Goal: Information Seeking & Learning: Learn about a topic

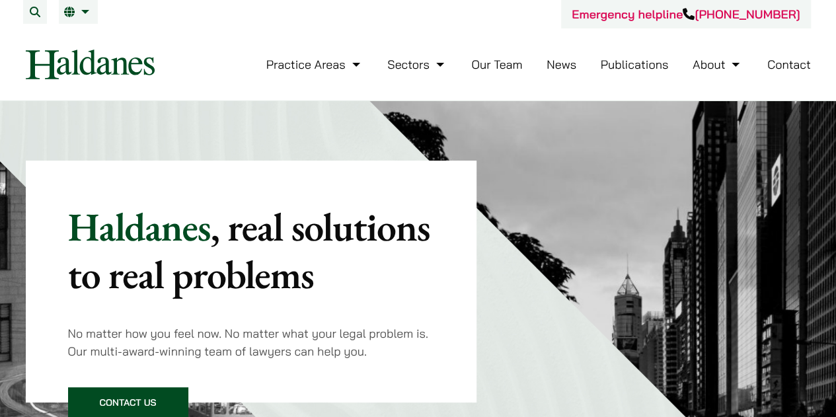
click at [504, 71] on link "Our Team" at bounding box center [496, 64] width 51 height 15
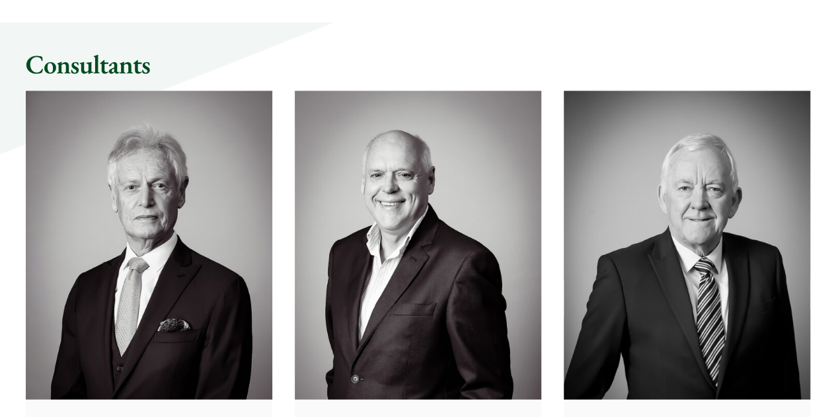
scroll to position [6216, 0]
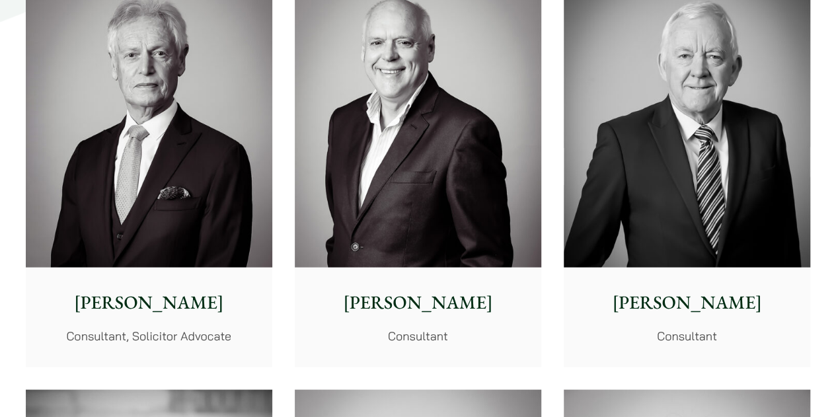
click at [655, 289] on p "Tim Hancock" at bounding box center [687, 302] width 225 height 28
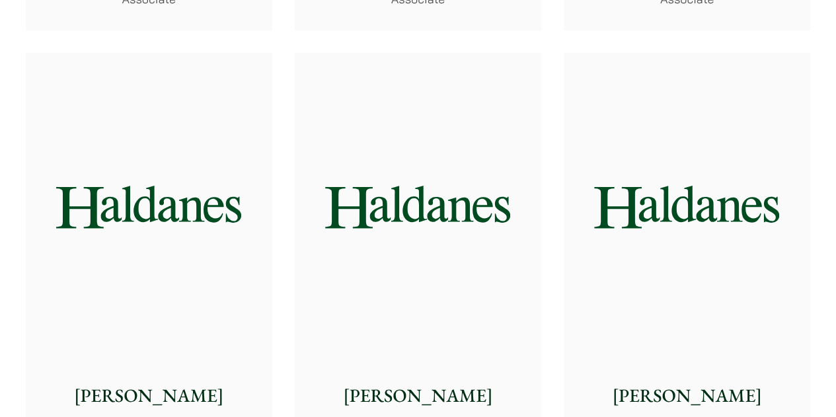
scroll to position [4827, 0]
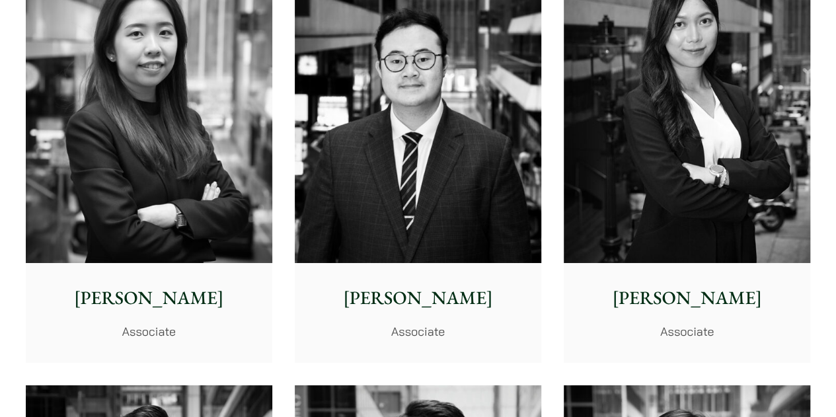
click at [736, 140] on img at bounding box center [687, 109] width 247 height 309
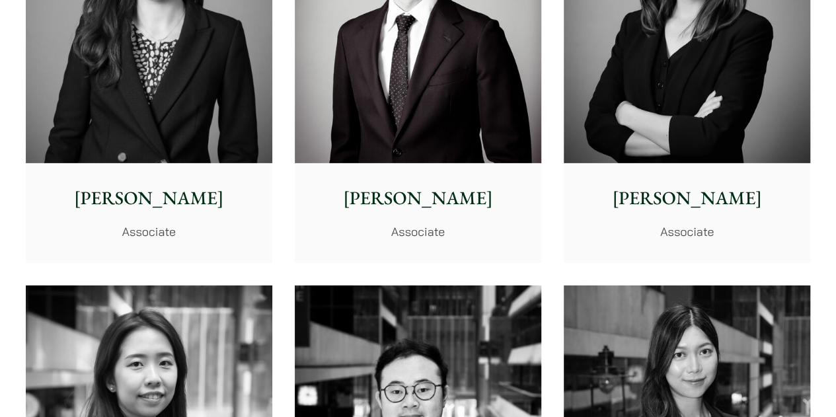
scroll to position [4364, 0]
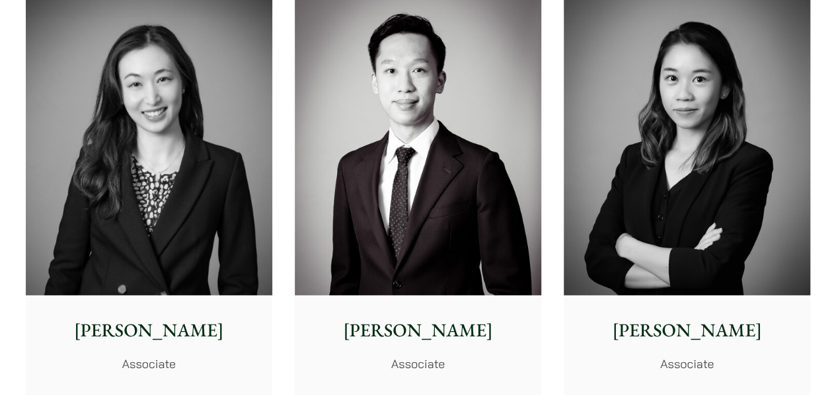
click at [679, 204] on img at bounding box center [687, 141] width 247 height 309
click at [122, 159] on img at bounding box center [149, 141] width 247 height 309
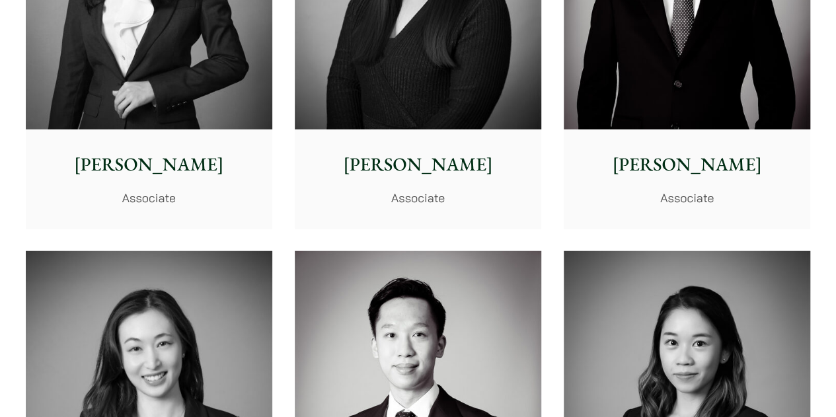
scroll to position [3901, 0]
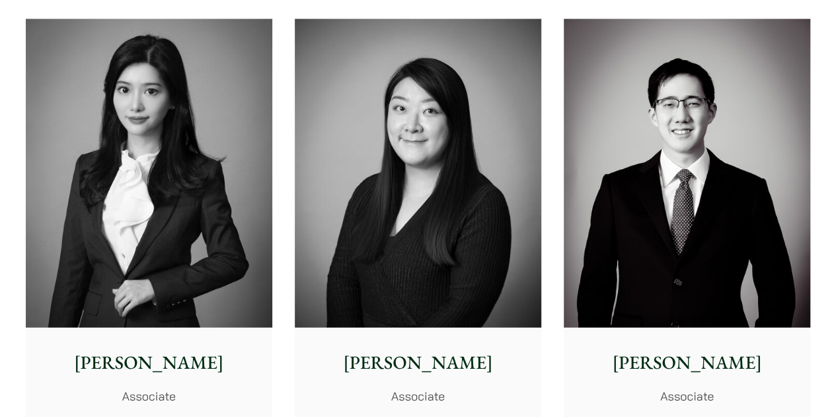
click at [161, 212] on img at bounding box center [149, 173] width 247 height 309
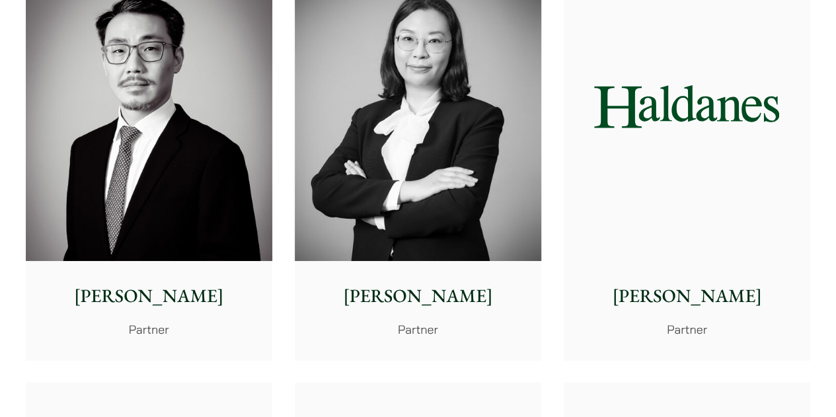
scroll to position [2116, 0]
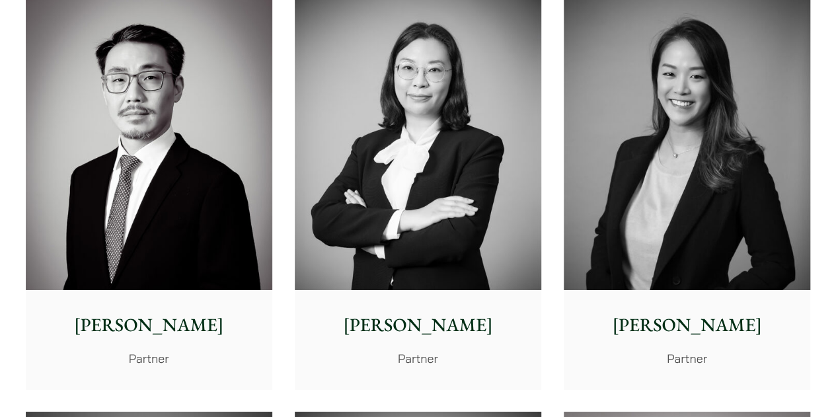
click at [651, 193] on img at bounding box center [687, 135] width 247 height 309
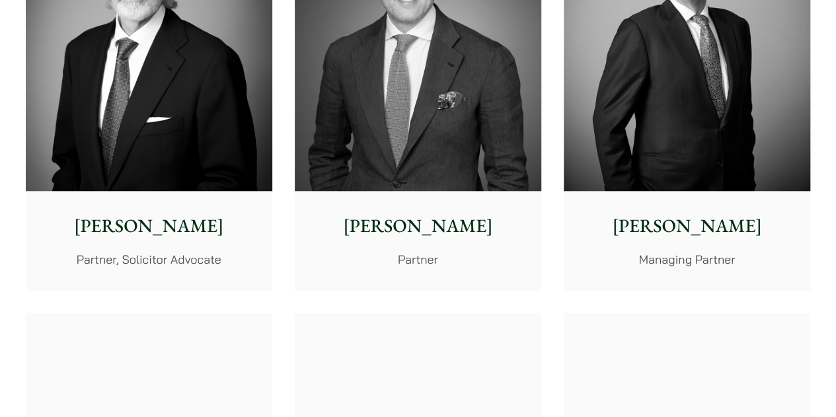
scroll to position [463, 0]
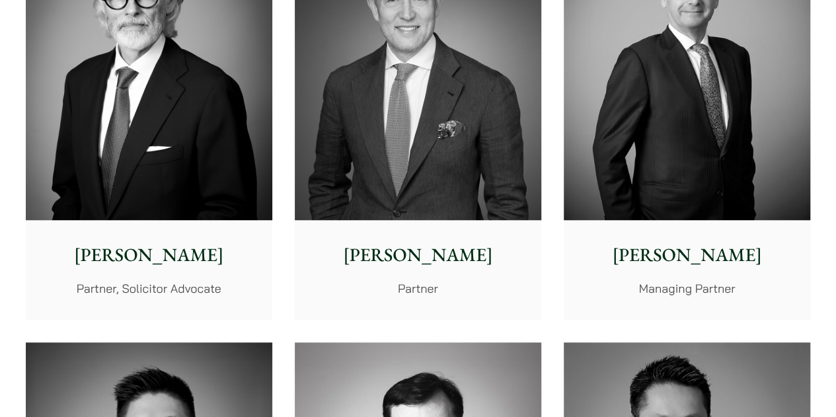
click at [107, 116] on img at bounding box center [149, 65] width 247 height 309
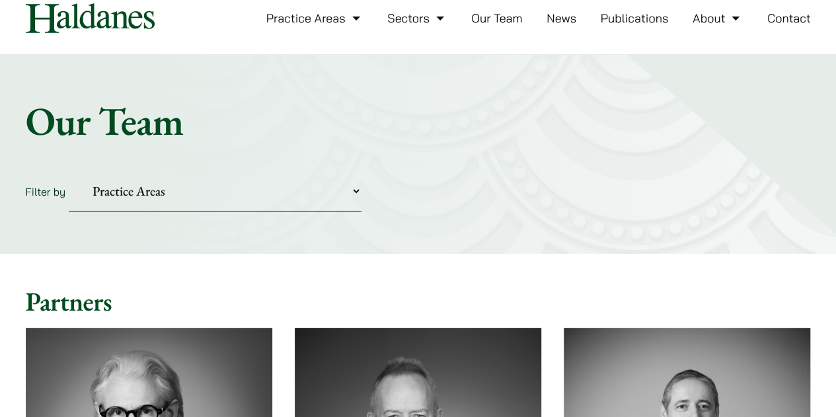
scroll to position [0, 0]
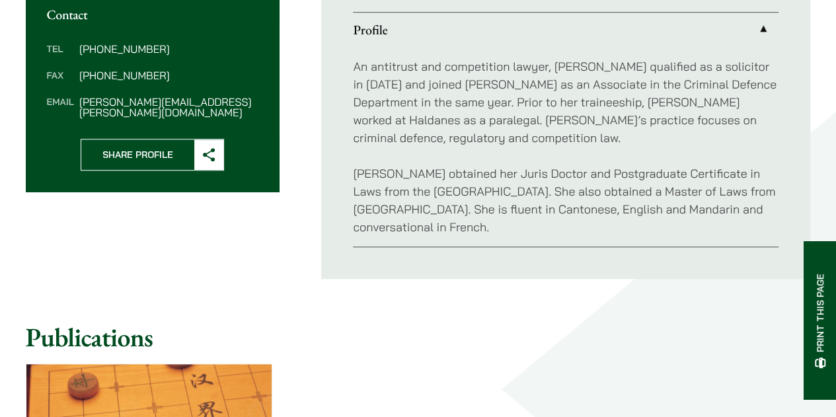
scroll to position [529, 0]
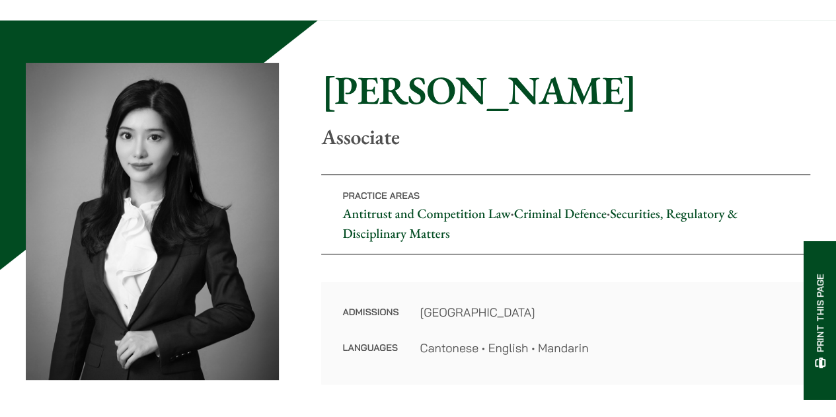
scroll to position [66, 0]
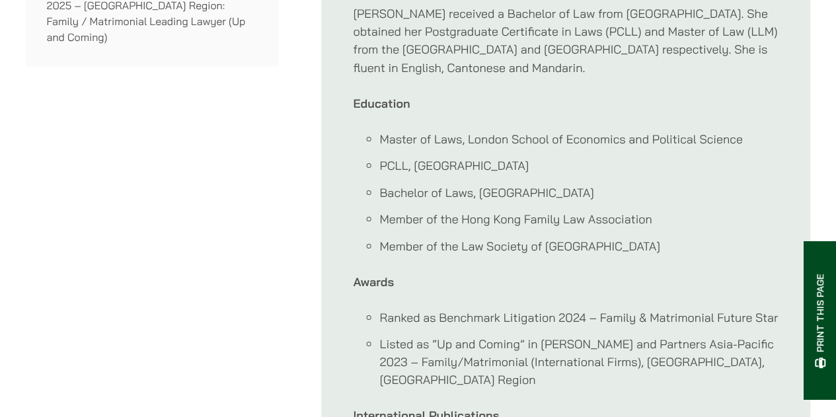
scroll to position [1190, 0]
